Goal: Task Accomplishment & Management: Manage account settings

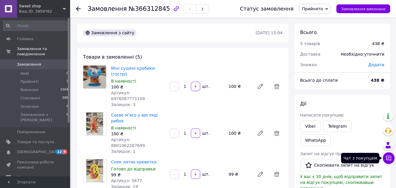
click at [390, 157] on icon at bounding box center [388, 157] width 5 height 5
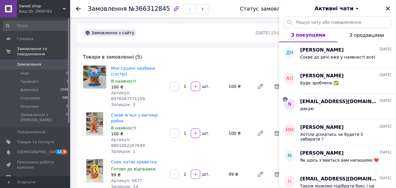
click at [386, 11] on icon "Закрити" at bounding box center [387, 8] width 7 height 7
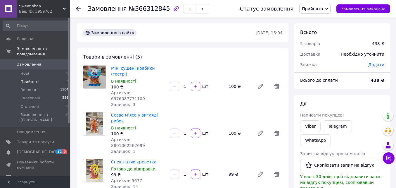
click at [39, 77] on li "Прийняті 3" at bounding box center [36, 81] width 72 height 8
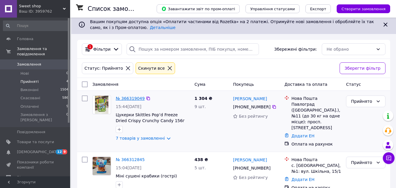
scroll to position [58, 0]
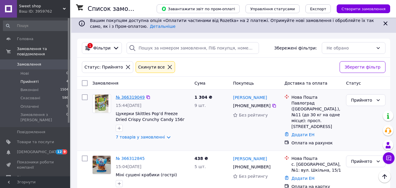
click at [136, 96] on link "№ 366319049" at bounding box center [130, 97] width 29 height 5
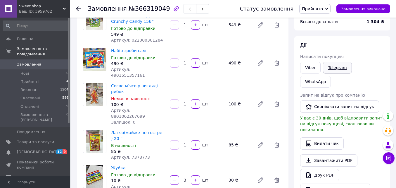
click at [333, 68] on link "Telegram" at bounding box center [337, 68] width 29 height 12
